Goal: Check status: Check status

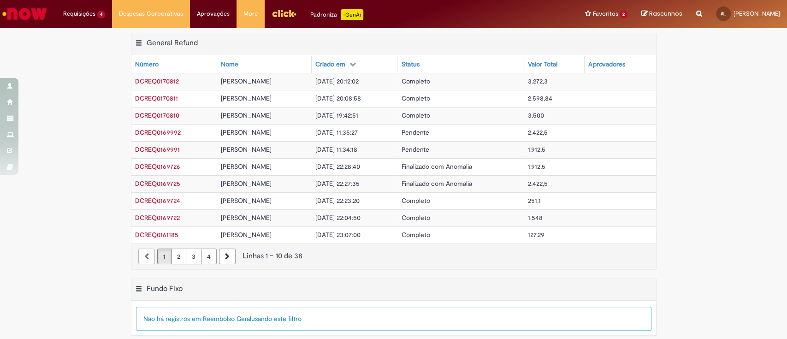
click at [170, 118] on span "DCREQ0170810" at bounding box center [157, 115] width 44 height 8
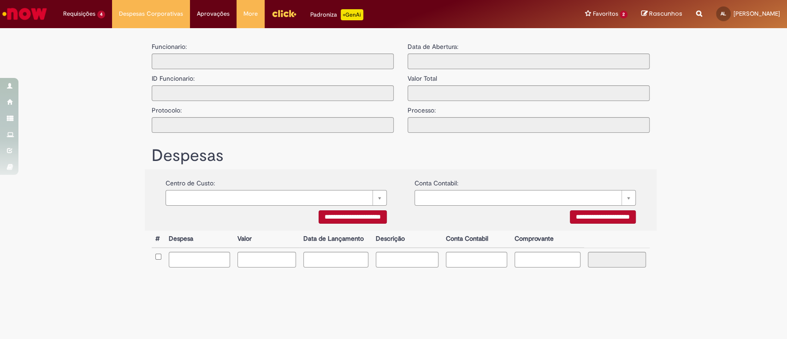
type input "**********"
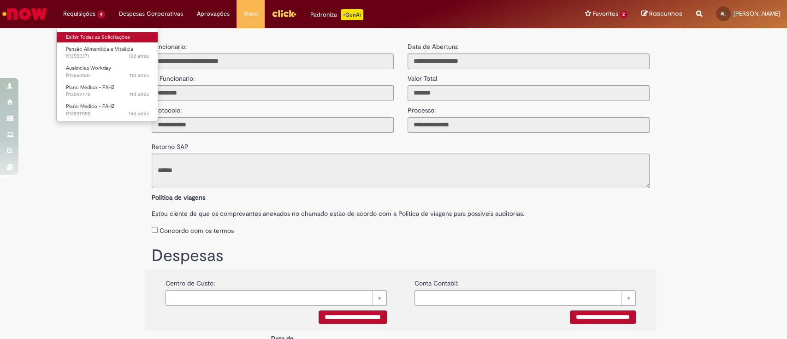
click at [100, 38] on link "Exibir Todas as Solicitações" at bounding box center [107, 37] width 101 height 10
